Goal: Transaction & Acquisition: Purchase product/service

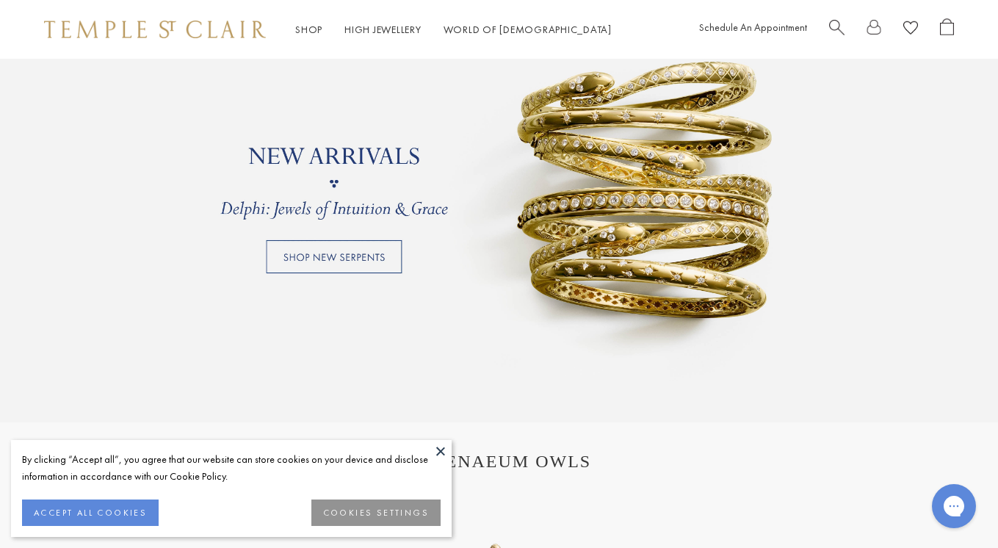
scroll to position [1162, 0]
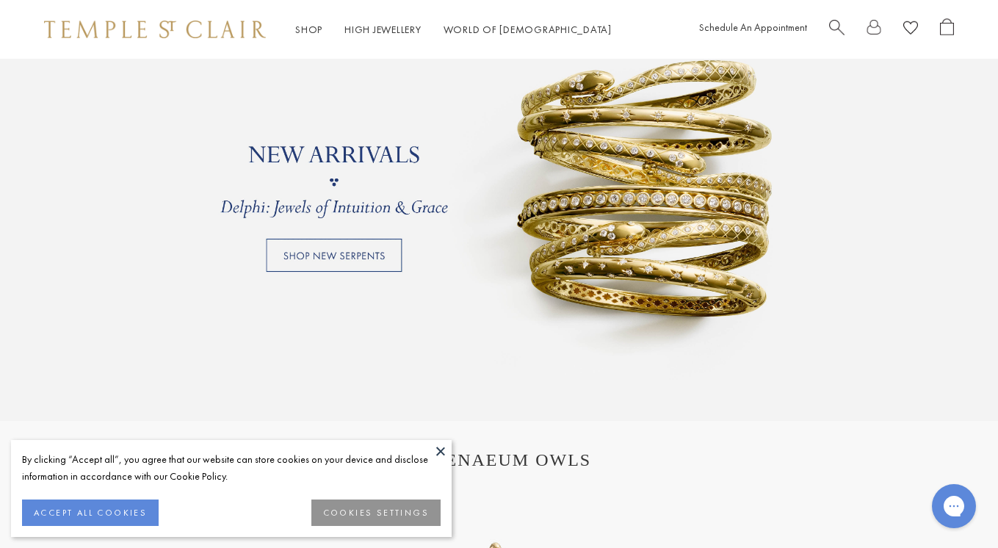
click at [378, 253] on link at bounding box center [499, 181] width 998 height 477
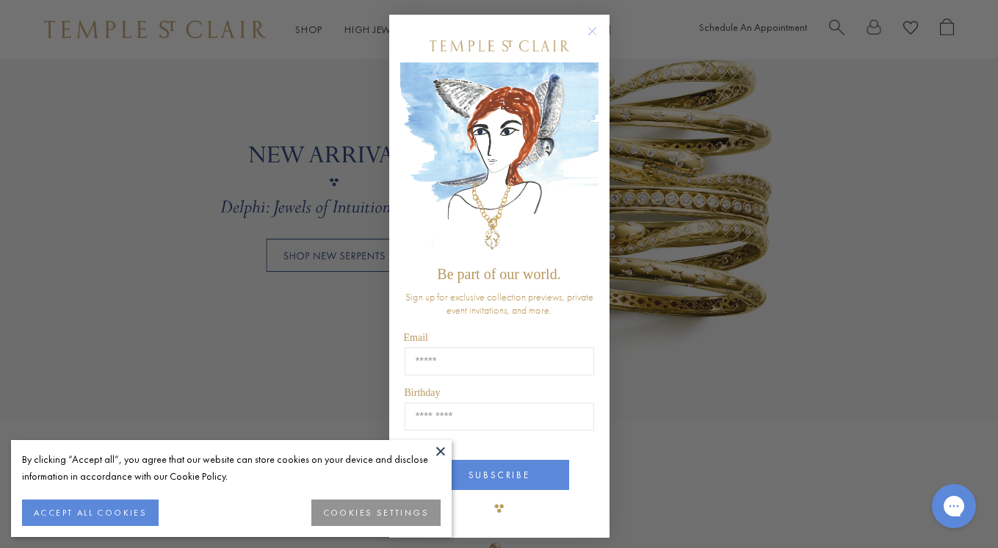
click at [678, 328] on div "Close dialog Be part of our world. Sign up for exclusive collection previews, p…" at bounding box center [499, 274] width 998 height 548
click at [593, 32] on circle "Close dialog" at bounding box center [592, 32] width 18 height 18
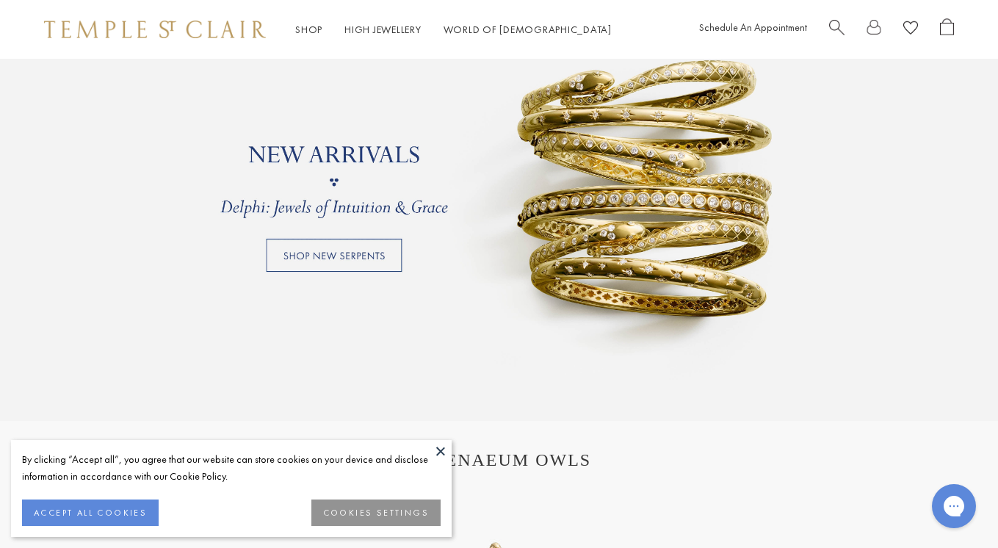
click at [314, 1] on div "Shop Shop Categories Amulets Pendants & Charms Lockets Chains & Leather Cords E…" at bounding box center [499, 29] width 998 height 59
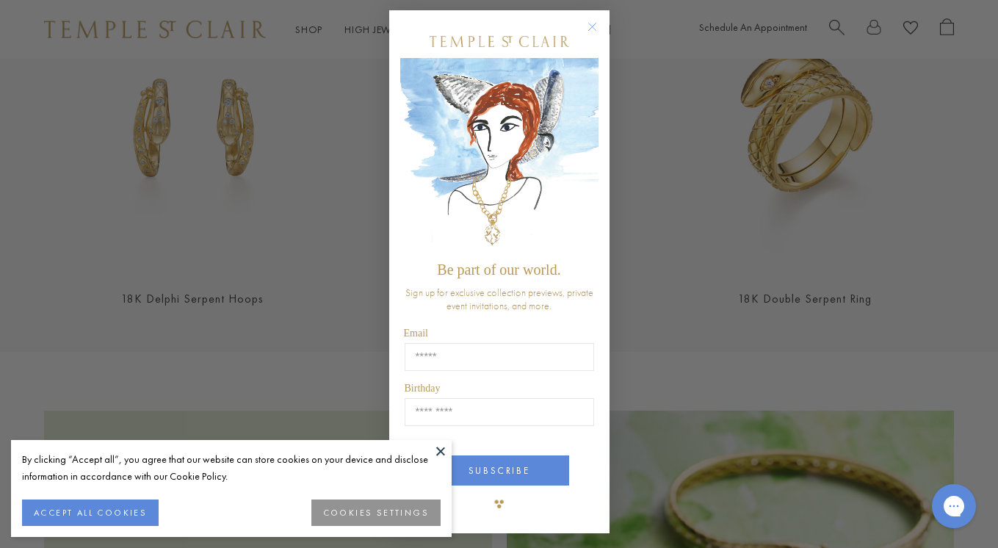
scroll to position [2, 0]
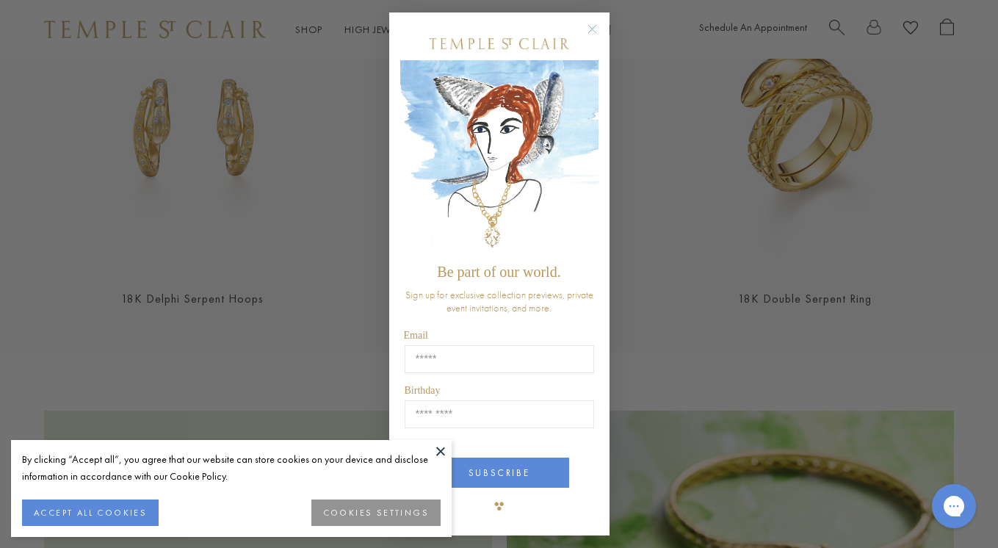
click at [595, 27] on circle "Close dialog" at bounding box center [592, 30] width 18 height 18
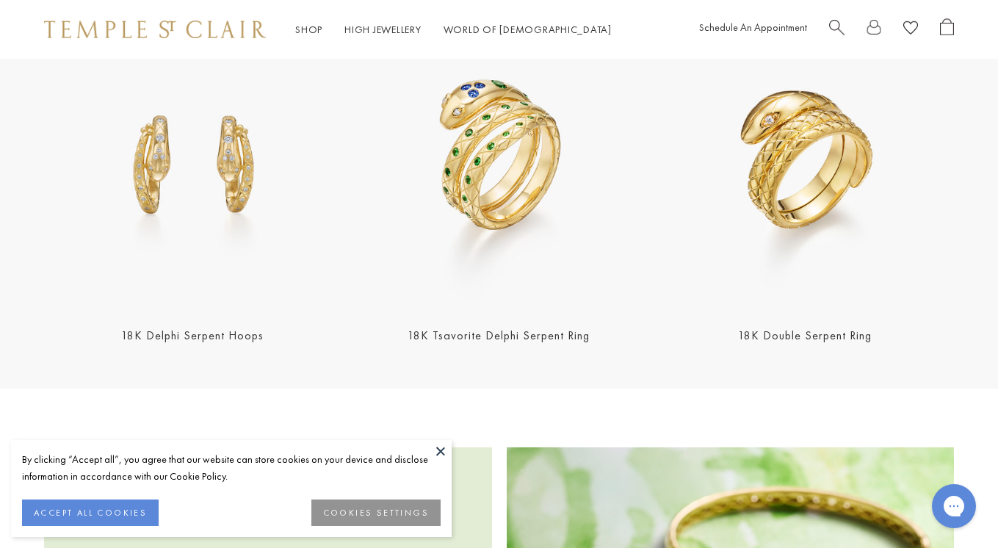
scroll to position [1468, 0]
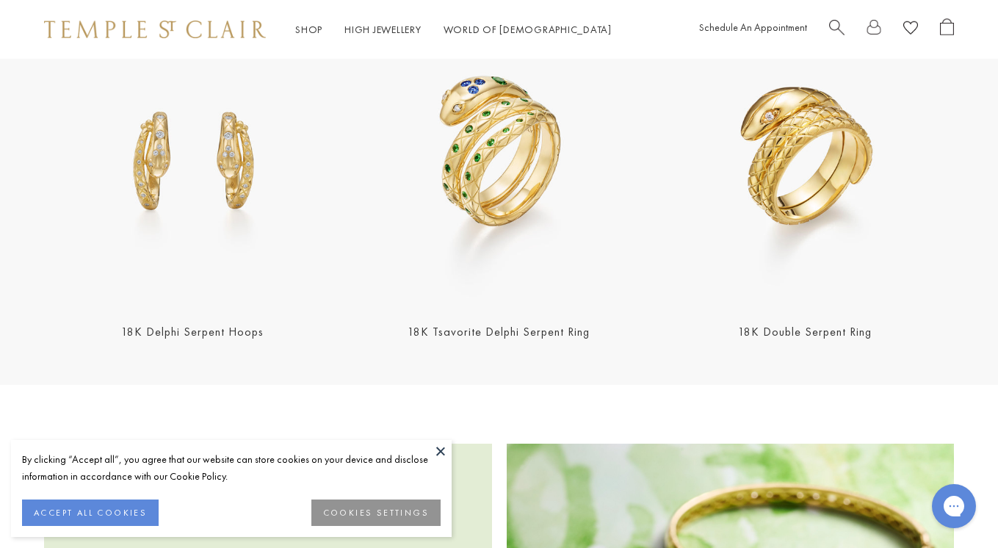
click at [764, 250] on img at bounding box center [804, 157] width 297 height 297
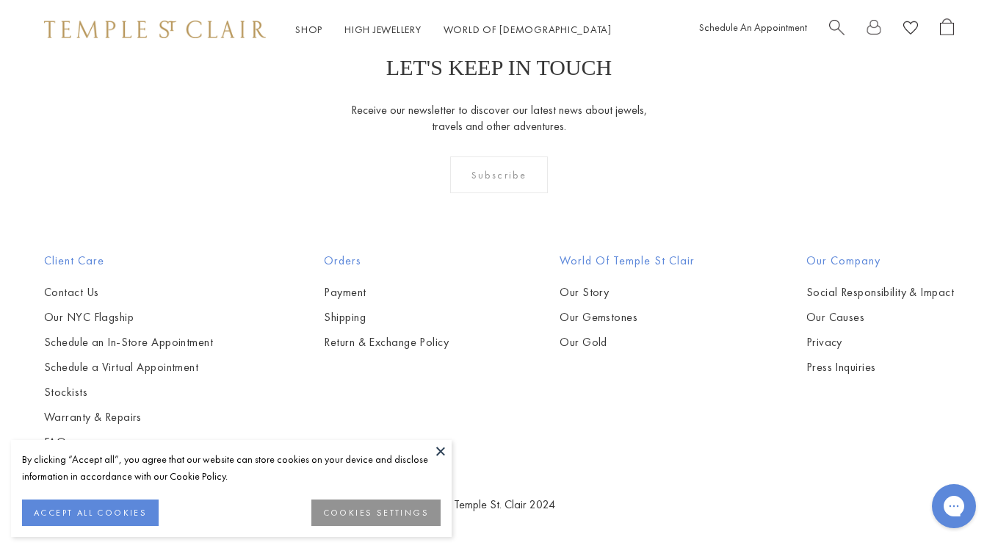
scroll to position [2507, 0]
